Goal: Information Seeking & Learning: Understand process/instructions

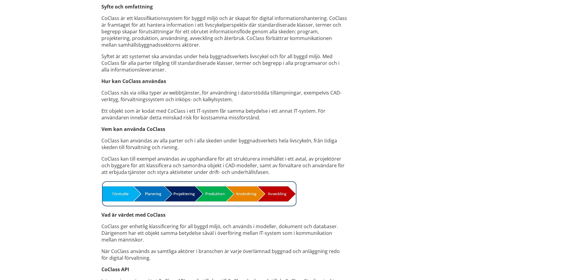
scroll to position [334, 0]
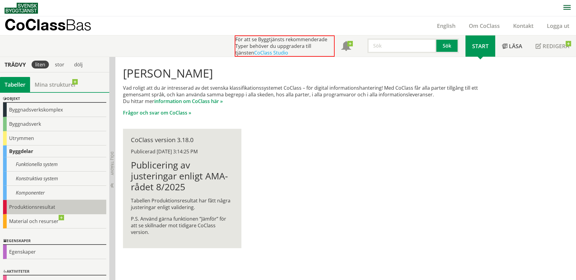
scroll to position [34, 0]
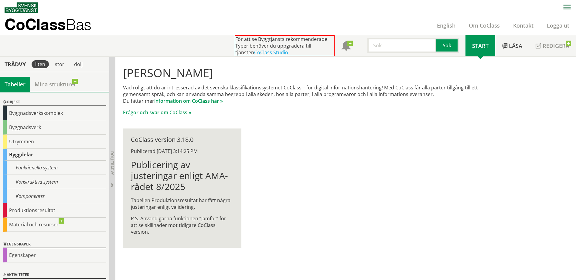
scroll to position [34, 0]
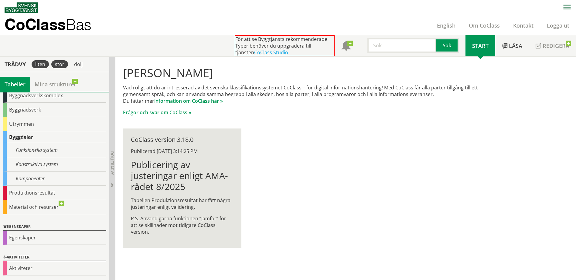
click at [61, 65] on div "stor" at bounding box center [59, 64] width 17 height 8
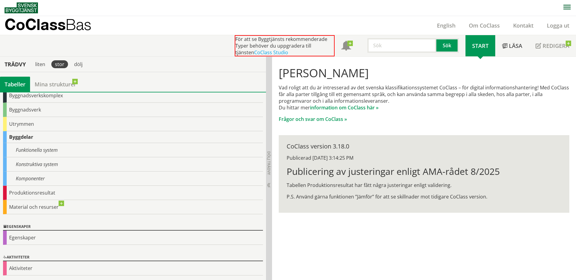
click at [61, 65] on div "stor" at bounding box center [59, 64] width 17 height 8
click at [40, 63] on div "liten" at bounding box center [40, 64] width 17 height 8
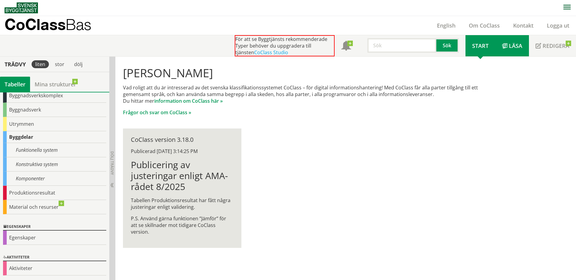
click at [512, 45] on span "Läsa" at bounding box center [515, 45] width 13 height 7
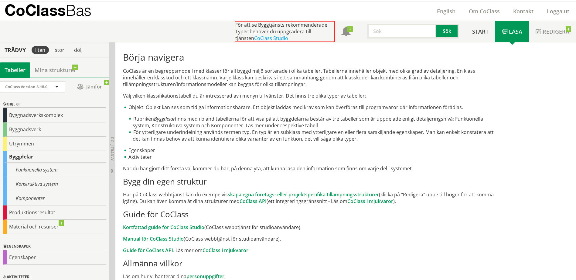
scroll to position [29, 0]
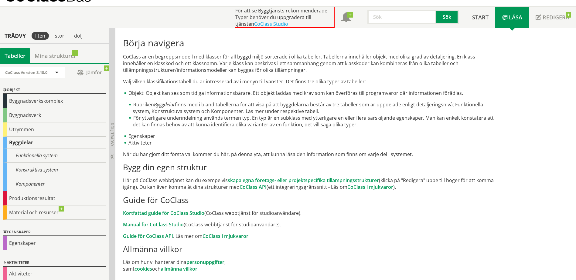
click at [384, 213] on p "Kortfattad guide för CoClass Studio (CoClass webbtjänst för studioanvändare)." at bounding box center [309, 213] width 373 height 7
click at [61, 209] on div "Material och resurser" at bounding box center [54, 213] width 103 height 14
click at [62, 208] on div "Material och resurser" at bounding box center [54, 213] width 103 height 14
click at [31, 213] on div "Material och resurser" at bounding box center [54, 213] width 103 height 14
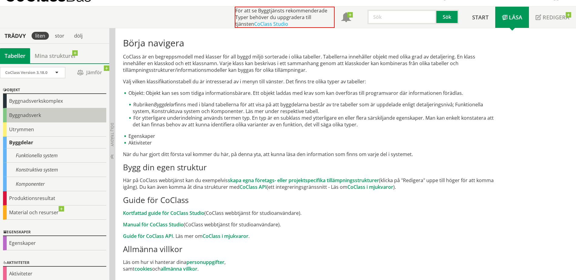
click at [26, 114] on div "Byggnadsverk" at bounding box center [54, 115] width 103 height 14
